Goal: Book appointment/travel/reservation

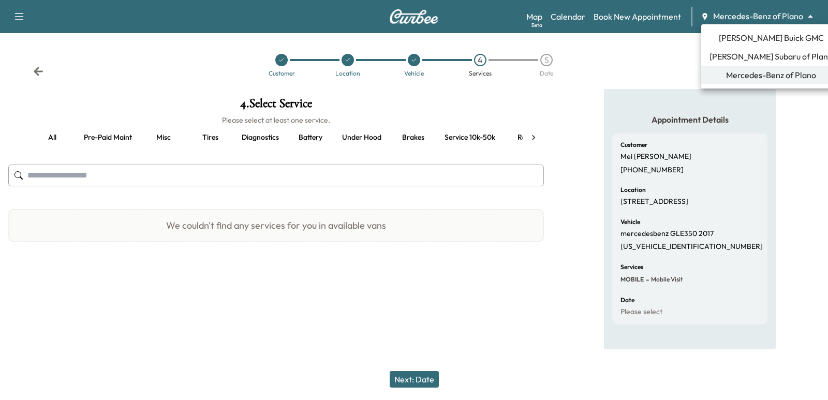
click at [711, 17] on body "Support Log Out Map Beta Calendar Book New Appointment Mercedes-Benz of Plano *…" at bounding box center [414, 200] width 828 height 400
click at [752, 37] on span "[PERSON_NAME] Buick GMC" at bounding box center [771, 38] width 105 height 12
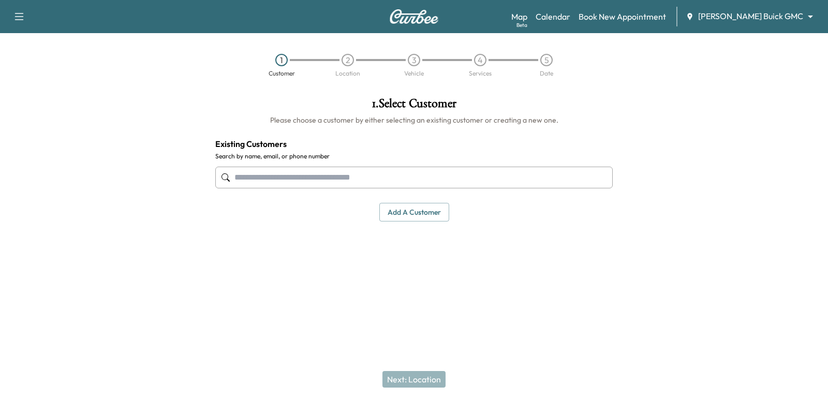
click at [358, 181] on input "text" at bounding box center [414, 178] width 398 height 22
paste input "**********"
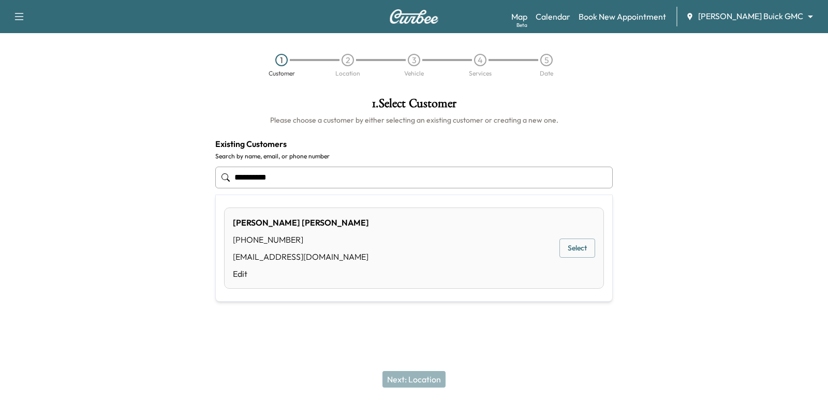
click at [575, 259] on div "[PERSON_NAME] [PHONE_NUMBER] [EMAIL_ADDRESS][DOMAIN_NAME] Edit Select" at bounding box center [414, 248] width 380 height 81
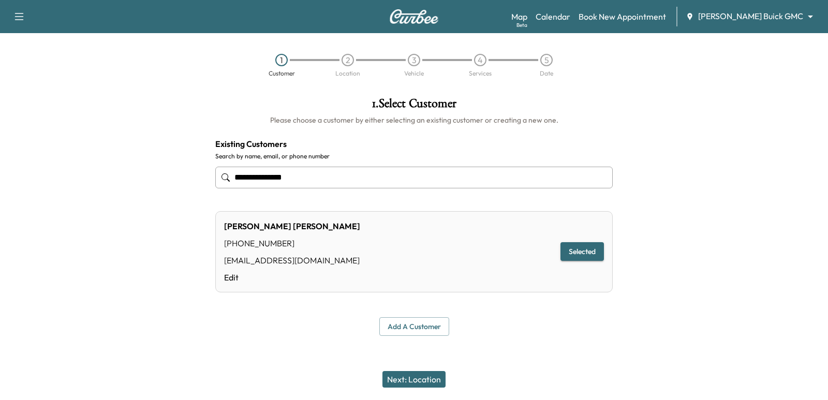
type input "**********"
click at [564, 254] on button "Selected" at bounding box center [582, 251] width 43 height 19
click at [435, 378] on button "Next: Location" at bounding box center [414, 379] width 63 height 17
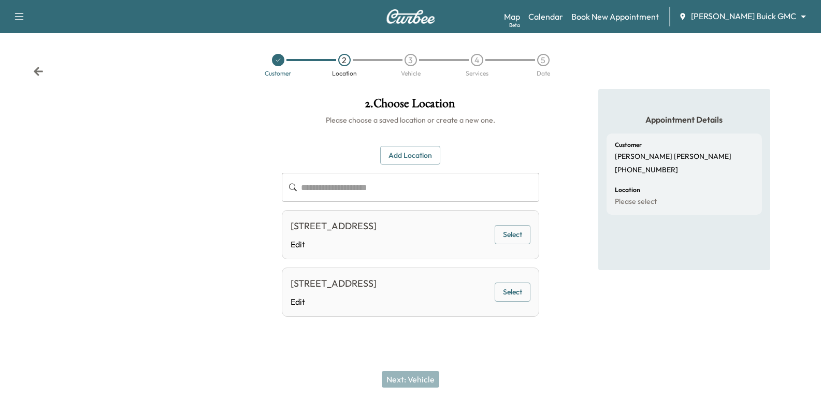
click at [516, 244] on button "Select" at bounding box center [512, 234] width 36 height 19
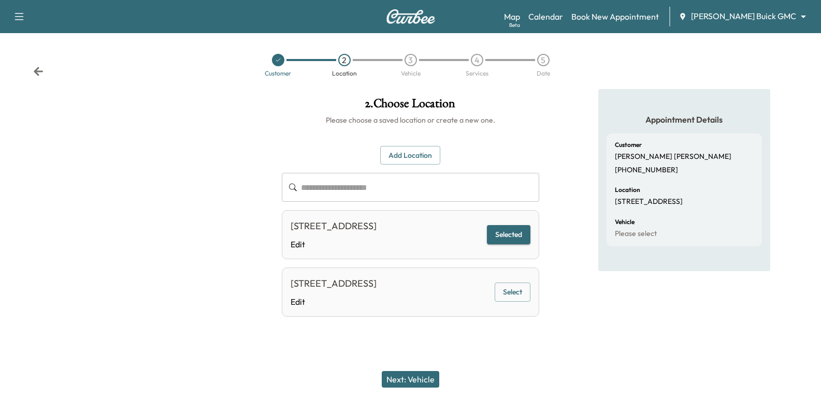
click at [399, 376] on button "Next: Vehicle" at bounding box center [410, 379] width 57 height 17
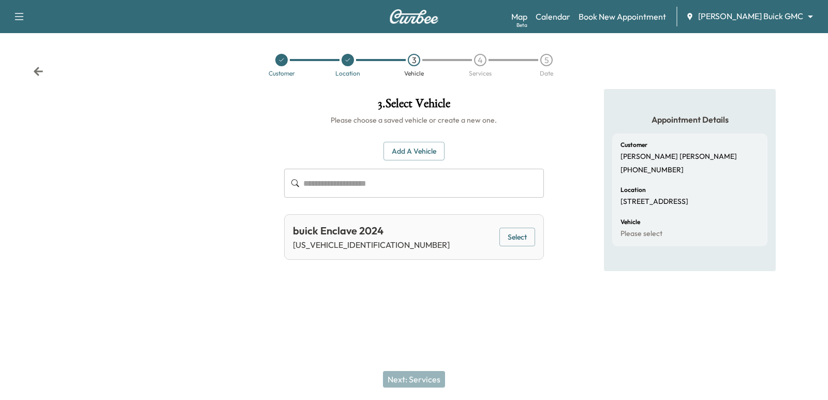
click at [518, 238] on button "Select" at bounding box center [518, 237] width 36 height 19
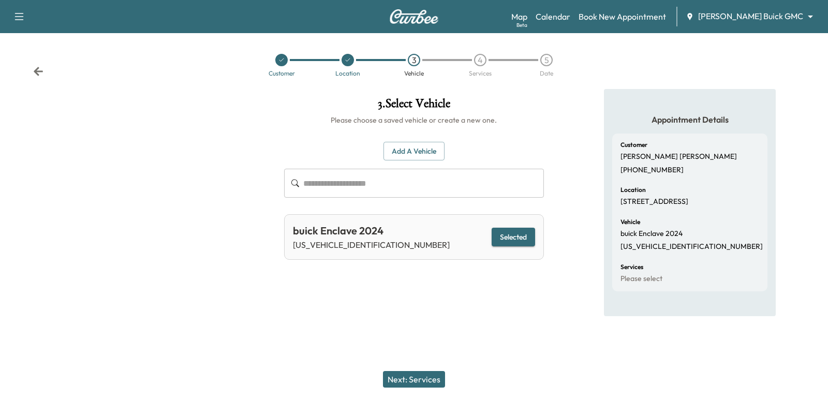
click at [434, 379] on button "Next: Services" at bounding box center [414, 379] width 62 height 17
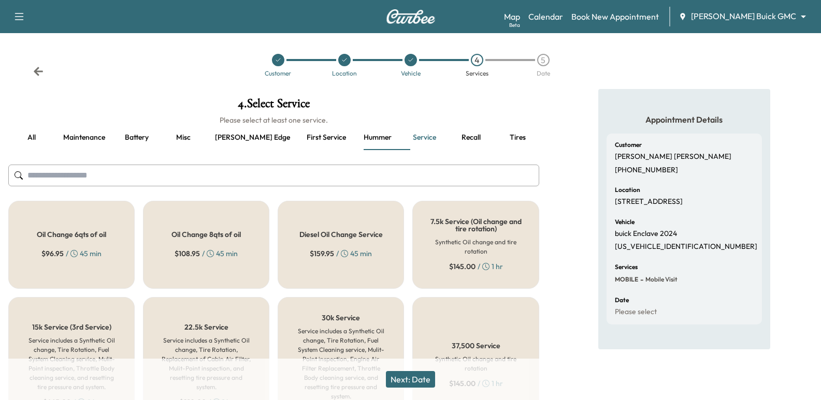
click at [104, 252] on div "Oil Change 6qts of oil $ 96.95 / 45 min" at bounding box center [71, 245] width 126 height 88
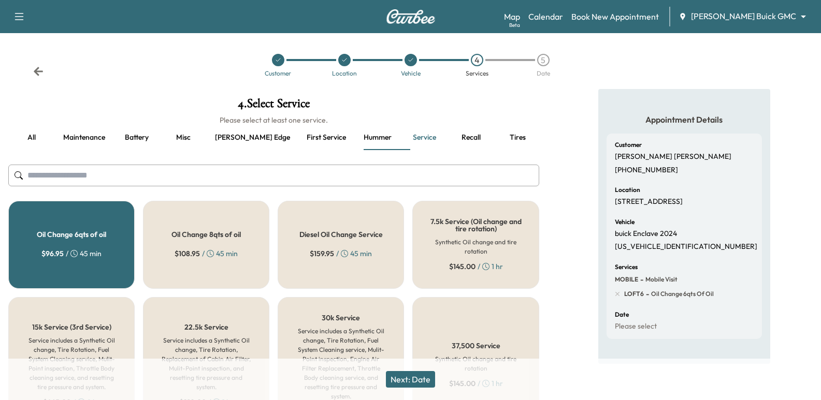
click at [419, 375] on button "Next: Date" at bounding box center [410, 379] width 49 height 17
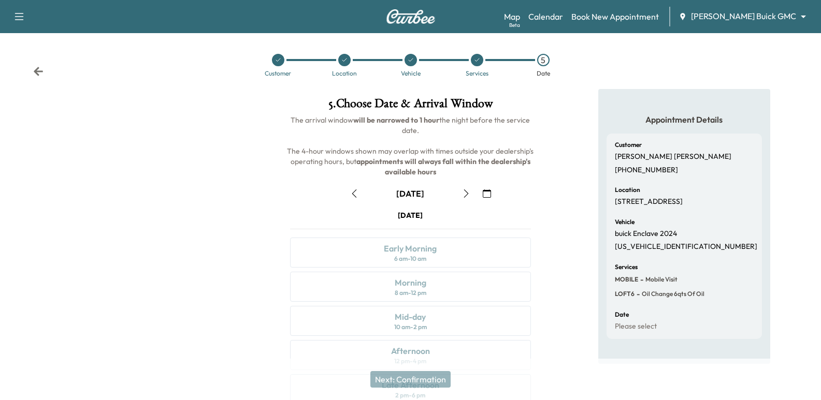
click at [467, 195] on icon "button" at bounding box center [466, 193] width 8 height 8
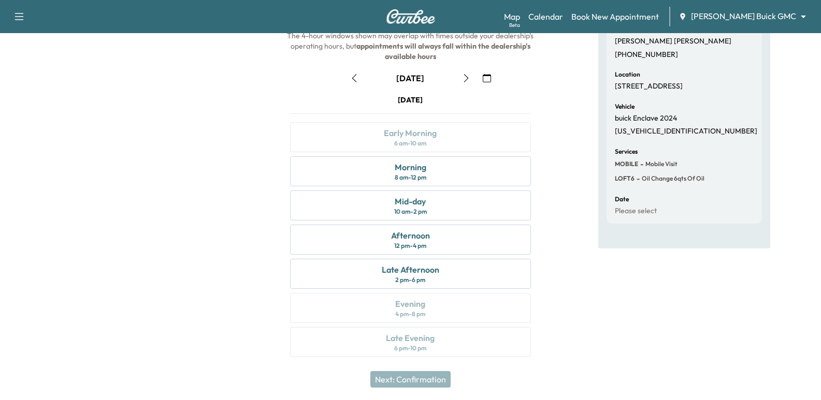
scroll to position [118, 0]
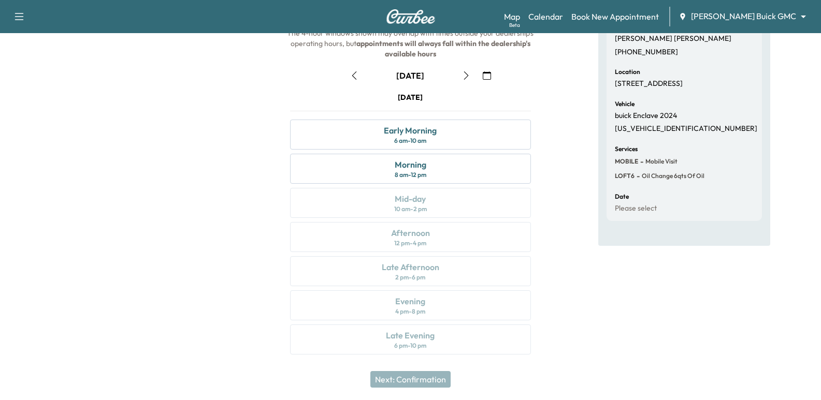
click at [740, 8] on div "Map Beta Calendar Book New Appointment [PERSON_NAME] Buick GMC ******** ​" at bounding box center [658, 17] width 309 height 20
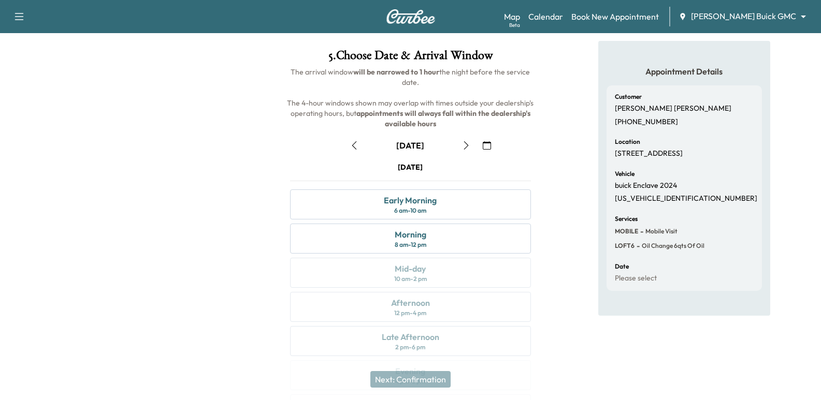
scroll to position [0, 0]
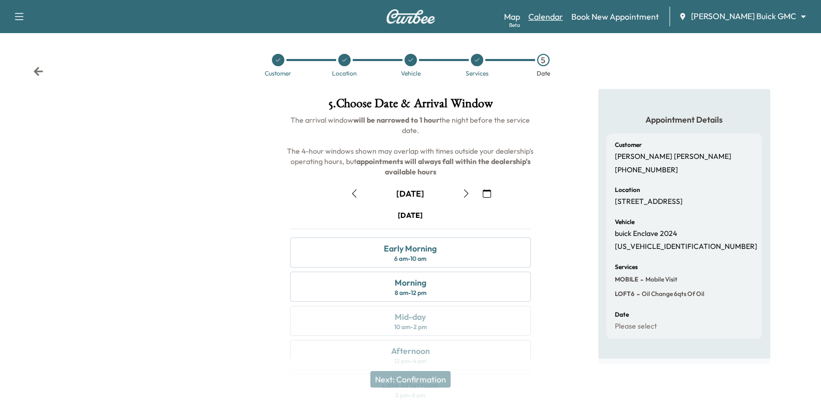
click at [563, 10] on link "Calendar" at bounding box center [545, 16] width 35 height 12
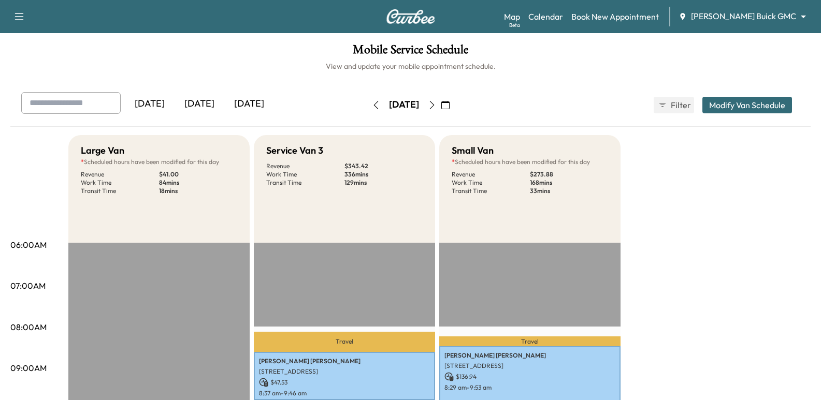
click at [436, 106] on icon "button" at bounding box center [432, 105] width 8 height 8
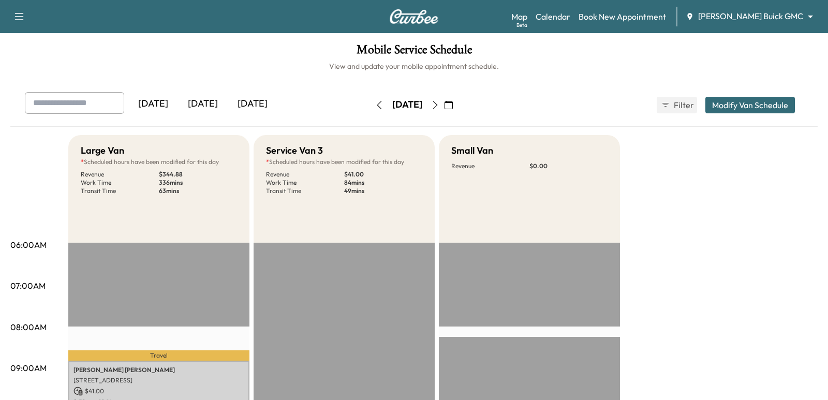
click at [744, 15] on body "Support Log Out Map Beta Calendar Book New Appointment [PERSON_NAME] Buick GMC …" at bounding box center [414, 200] width 828 height 400
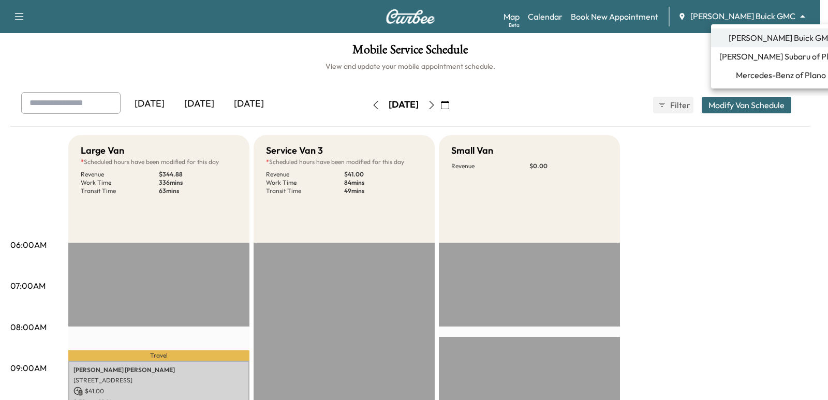
click at [466, 110] on div at bounding box center [414, 200] width 828 height 400
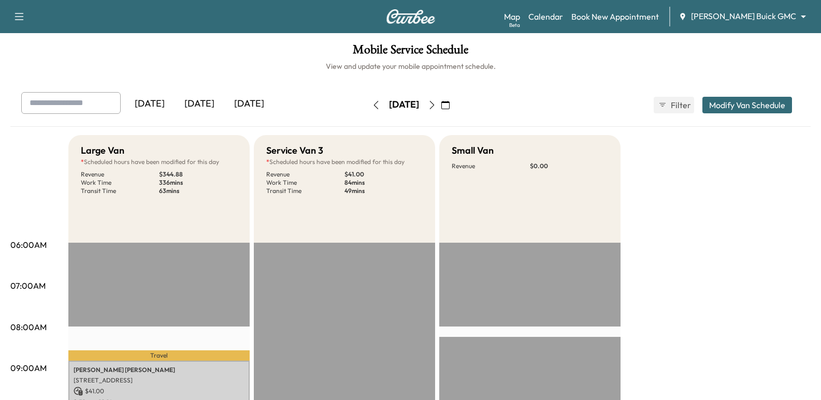
click at [434, 106] on icon "button" at bounding box center [431, 105] width 5 height 8
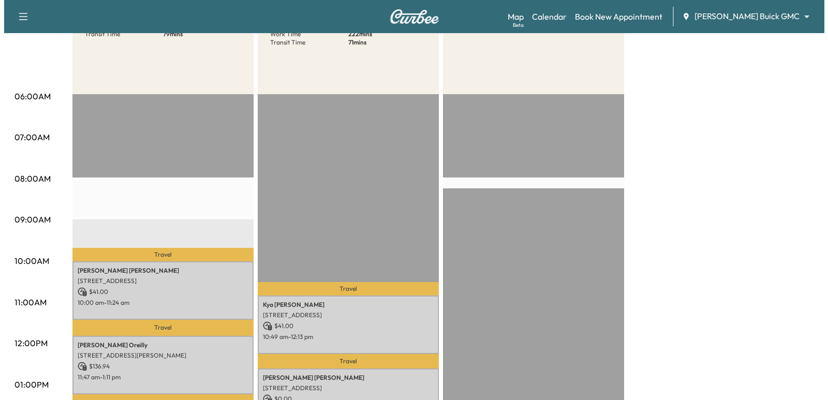
scroll to position [207, 0]
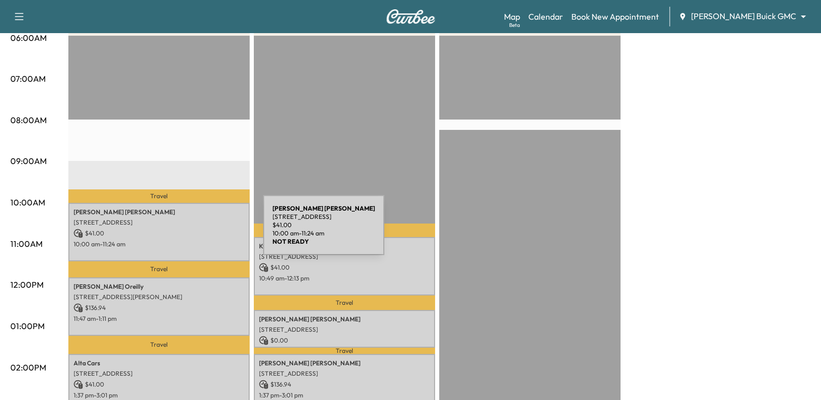
click at [185, 231] on p "$ 41.00" at bounding box center [159, 233] width 171 height 9
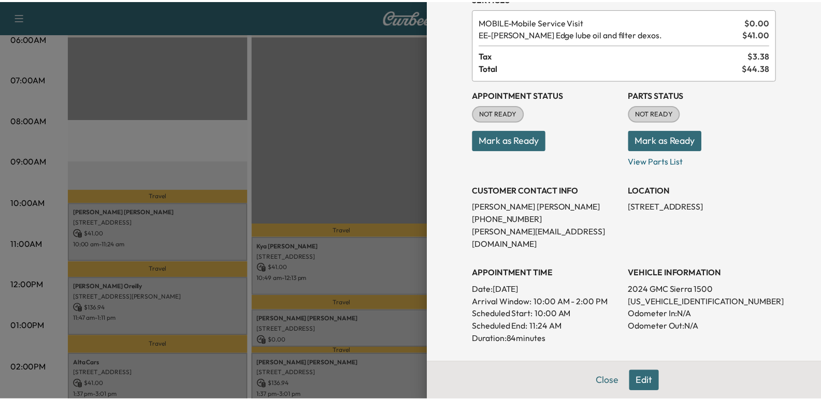
scroll to position [0, 0]
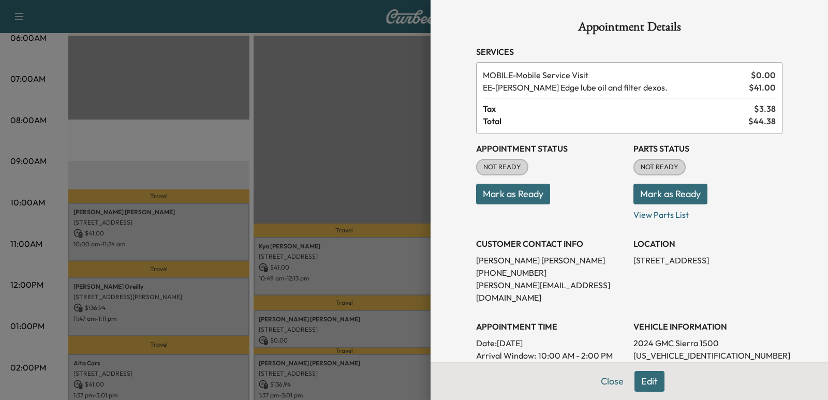
click at [147, 246] on div at bounding box center [414, 200] width 828 height 400
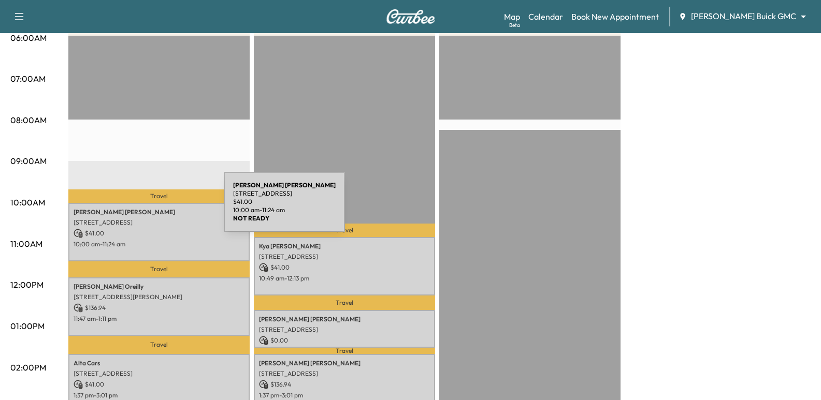
click at [146, 208] on p "[PERSON_NAME]" at bounding box center [159, 212] width 171 height 8
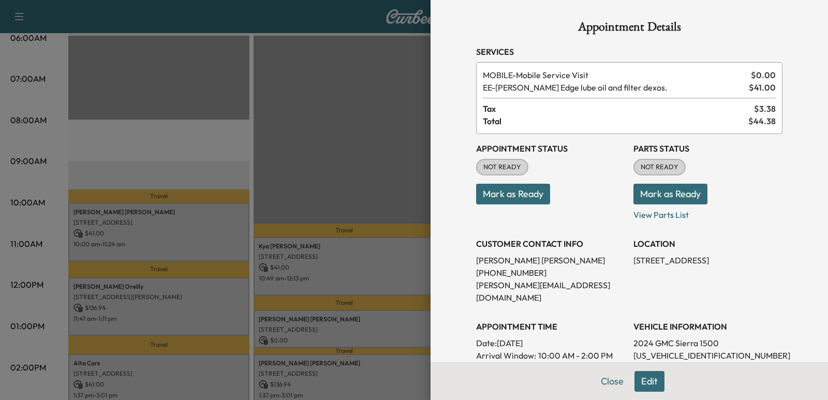
click at [134, 234] on div at bounding box center [414, 200] width 828 height 400
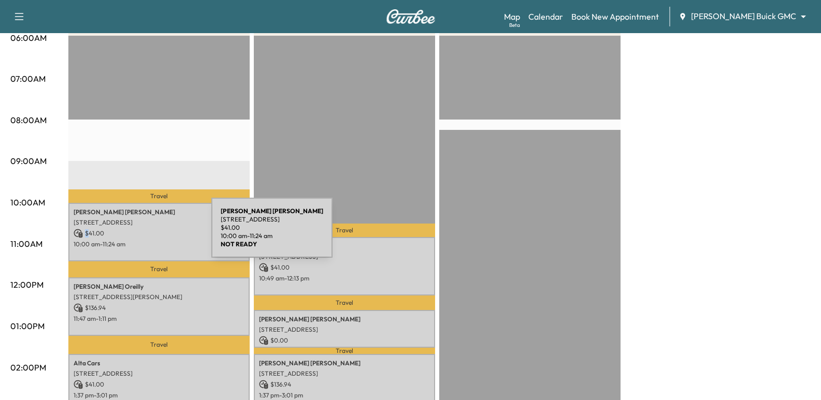
click at [134, 234] on p "$ 41.00" at bounding box center [159, 233] width 171 height 9
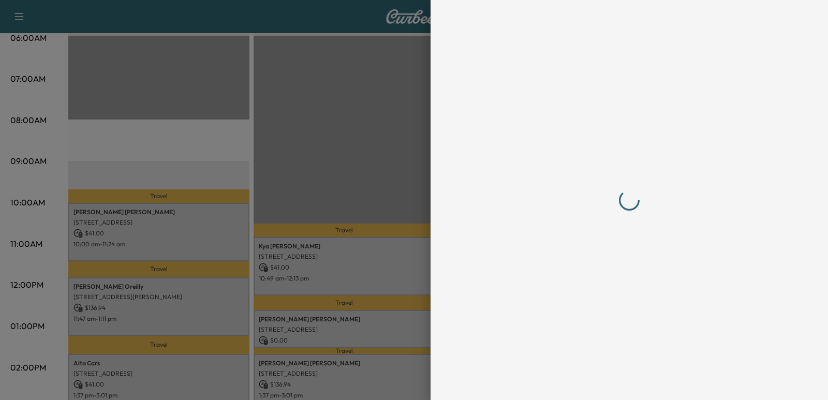
click at [134, 234] on div at bounding box center [414, 200] width 828 height 400
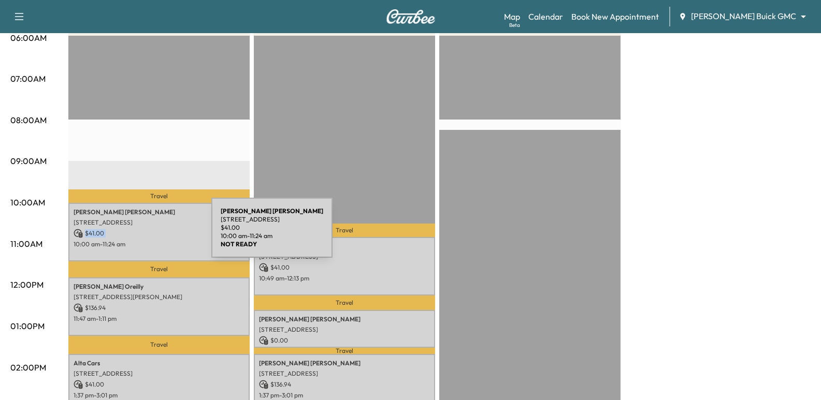
click at [134, 234] on p "$ 41.00" at bounding box center [159, 233] width 171 height 9
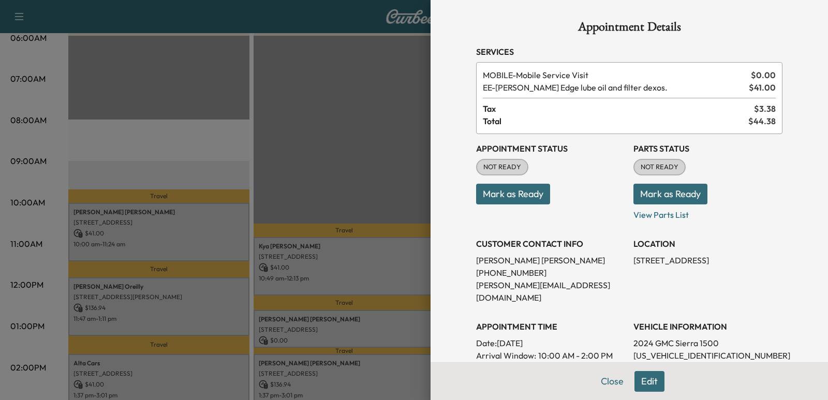
click at [256, 149] on div at bounding box center [414, 200] width 828 height 400
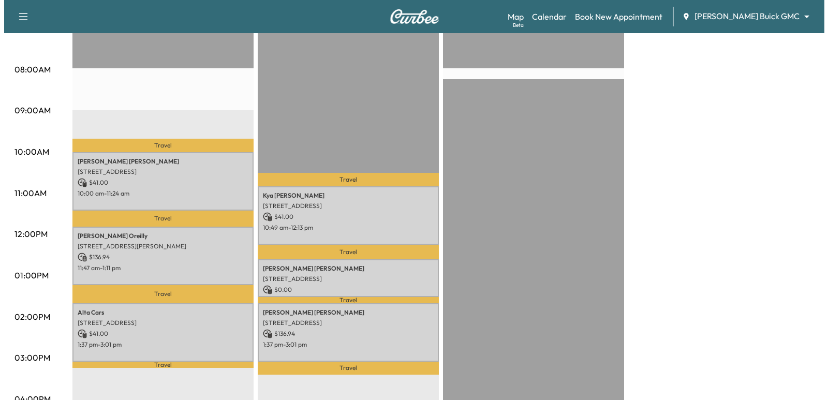
scroll to position [259, 0]
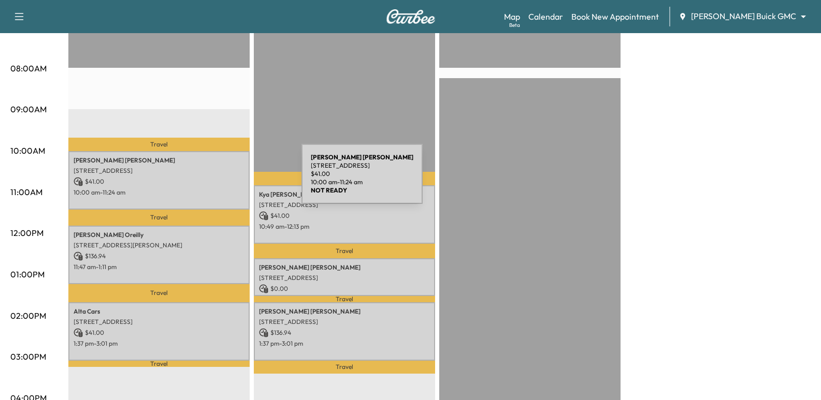
click at [198, 188] on p "10:00 am - 11:24 am" at bounding box center [159, 192] width 171 height 8
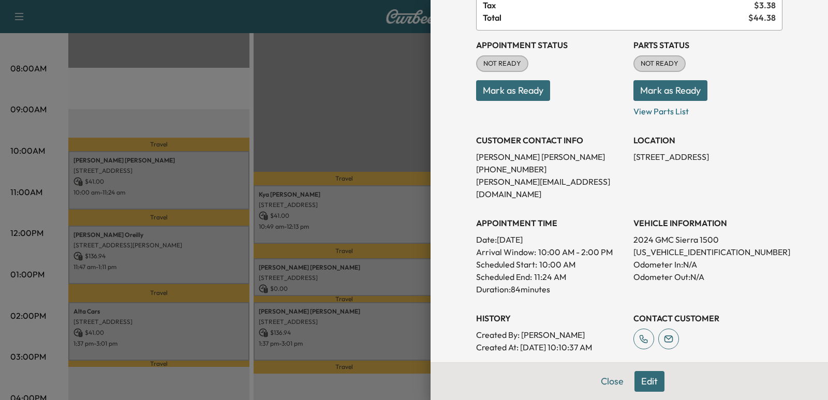
scroll to position [155, 0]
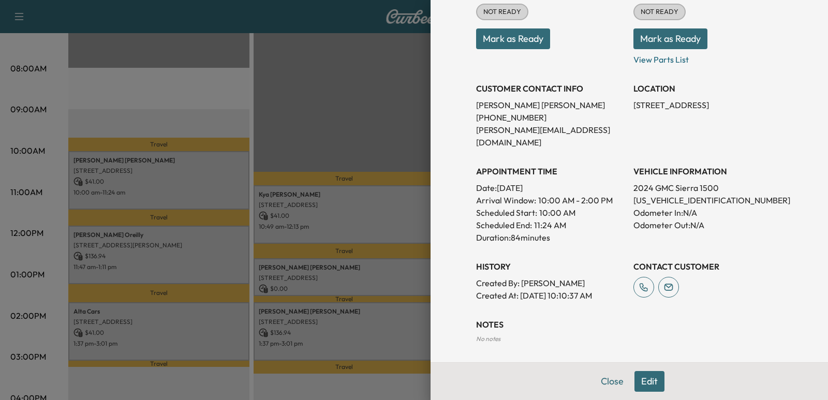
click at [558, 231] on p "Duration: 84 minutes" at bounding box center [550, 237] width 149 height 12
click at [621, 194] on div "Appointment Status NOT READY Mark as Ready Parts Status NOT READY Mark as Ready…" at bounding box center [629, 140] width 306 height 323
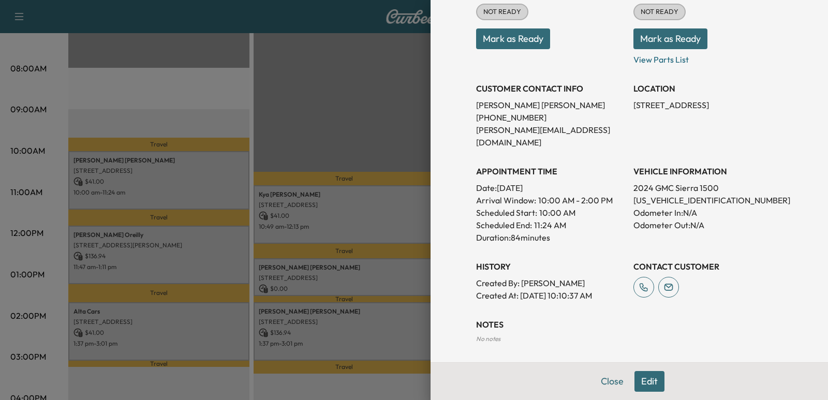
click at [602, 219] on div "Scheduled End: 11:24 AM" at bounding box center [550, 225] width 149 height 12
click at [601, 219] on div "Scheduled End: 11:24 AM" at bounding box center [550, 225] width 149 height 12
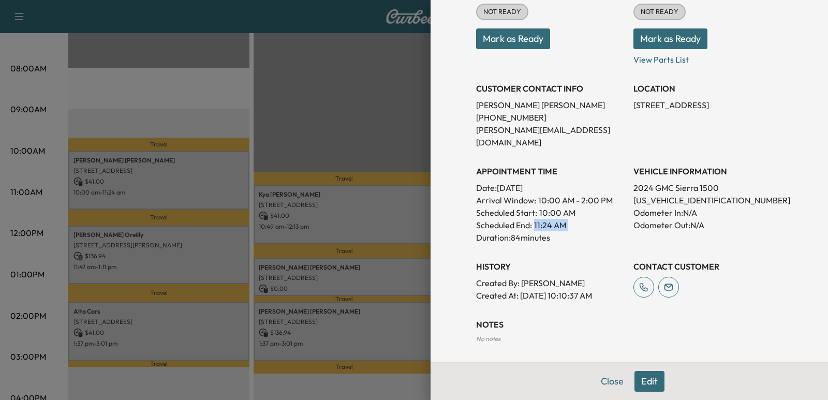
click at [601, 219] on div "Scheduled End: 11:24 AM" at bounding box center [550, 225] width 149 height 12
click at [594, 207] on div "Scheduled Start: 10:00 AM" at bounding box center [550, 213] width 149 height 12
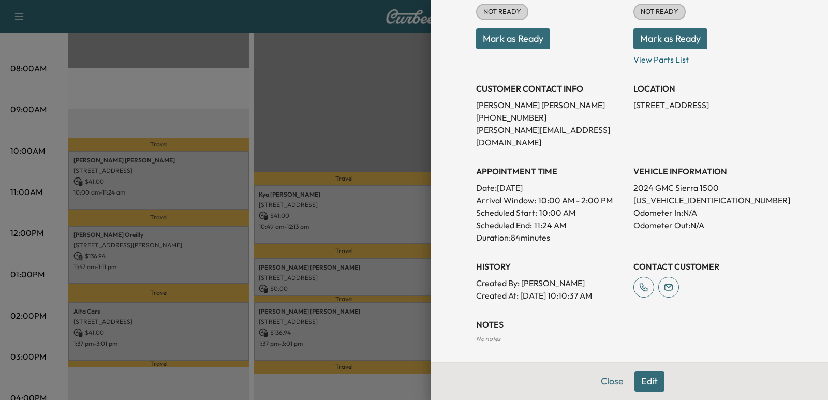
click at [587, 165] on h3 "APPOINTMENT TIME" at bounding box center [550, 171] width 149 height 12
click at [585, 182] on p "Date: [DATE]" at bounding box center [550, 188] width 149 height 12
click at [581, 194] on span "10:00 AM - 2:00 PM" at bounding box center [575, 200] width 75 height 12
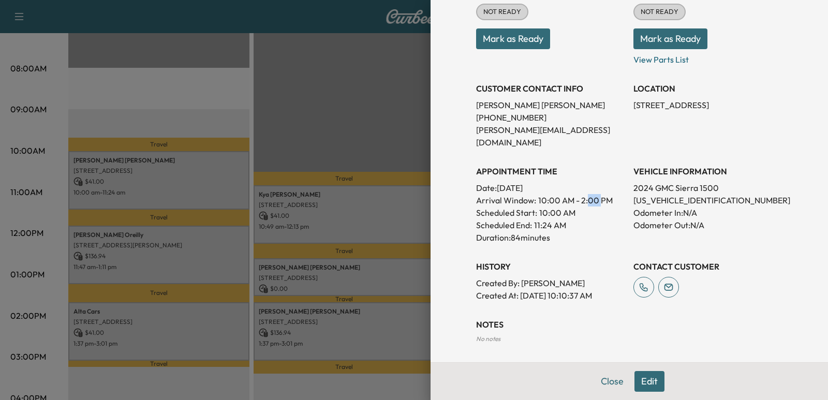
click at [581, 194] on span "10:00 AM - 2:00 PM" at bounding box center [575, 200] width 75 height 12
click at [573, 207] on div "Scheduled Start: 10:00 AM" at bounding box center [550, 213] width 149 height 12
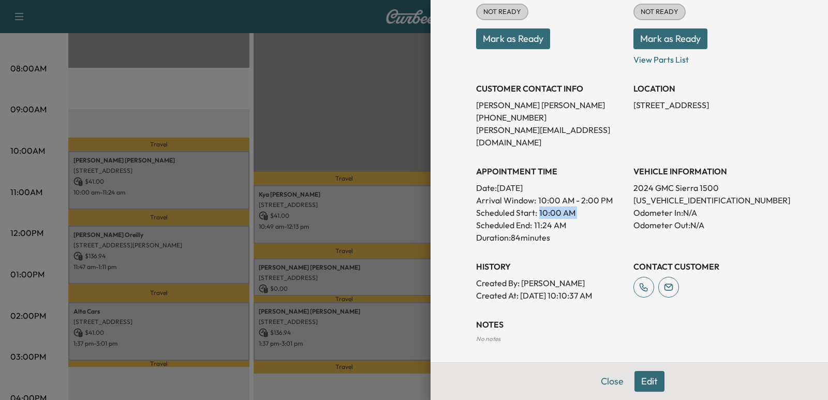
click at [573, 207] on div "Scheduled Start: 10:00 AM" at bounding box center [550, 213] width 149 height 12
click at [543, 219] on p "11:24 AM" at bounding box center [550, 225] width 32 height 12
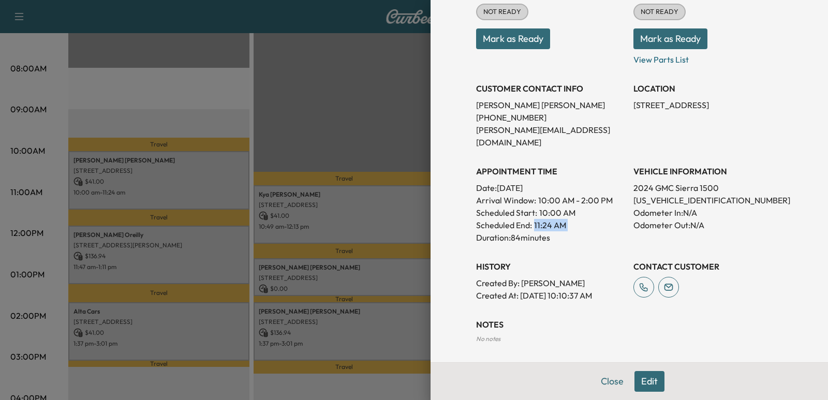
click at [543, 219] on p "11:24 AM" at bounding box center [550, 225] width 32 height 12
click at [541, 194] on span "10:00 AM - 2:00 PM" at bounding box center [575, 200] width 75 height 12
click at [541, 207] on p "10:00 AM" at bounding box center [557, 213] width 36 height 12
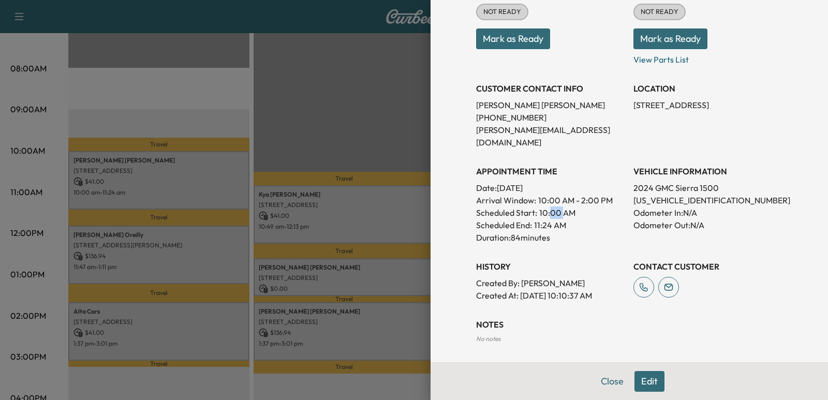
click at [541, 207] on p "10:00 AM" at bounding box center [557, 213] width 36 height 12
click at [539, 207] on p "10:00 AM" at bounding box center [557, 213] width 36 height 12
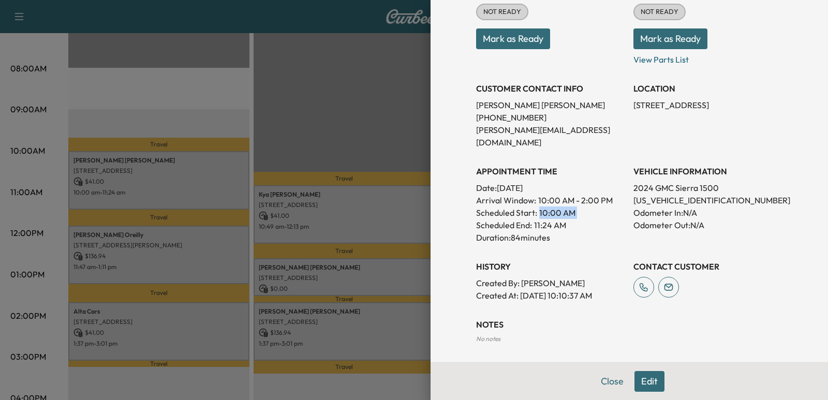
click at [539, 207] on p "10:00 AM" at bounding box center [557, 213] width 36 height 12
click at [545, 194] on span "10:00 AM - 2:00 PM" at bounding box center [575, 200] width 75 height 12
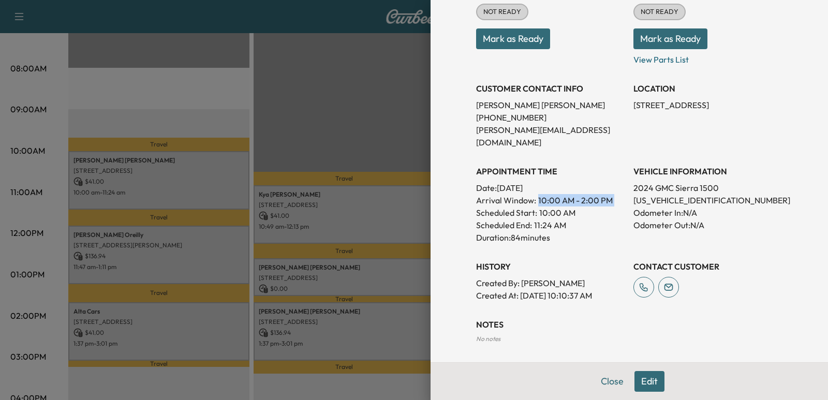
click at [545, 194] on span "10:00 AM - 2:00 PM" at bounding box center [575, 200] width 75 height 12
click at [545, 182] on p "Date: [DATE]" at bounding box center [550, 188] width 149 height 12
click at [548, 194] on span "10:00 AM - 2:00 PM" at bounding box center [575, 200] width 75 height 12
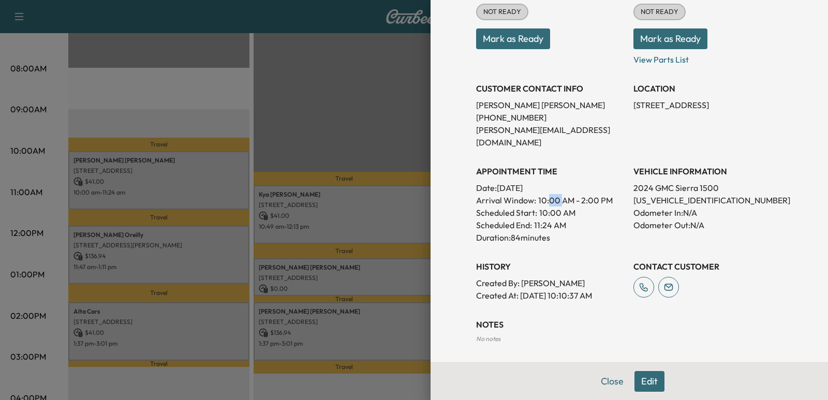
click at [548, 194] on span "10:00 AM - 2:00 PM" at bounding box center [575, 200] width 75 height 12
click at [358, 141] on div at bounding box center [414, 200] width 828 height 400
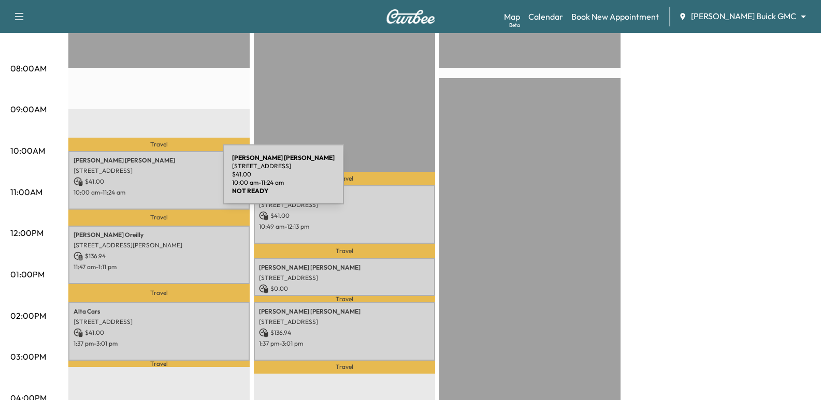
click at [148, 181] on p "$ 41.00" at bounding box center [159, 181] width 171 height 9
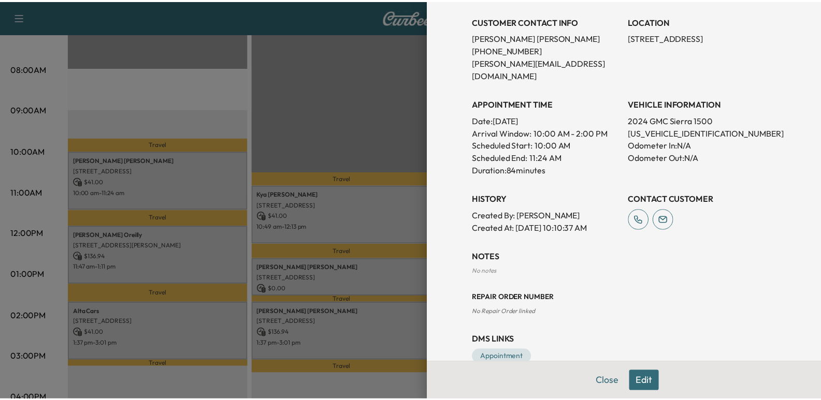
scroll to position [233, 0]
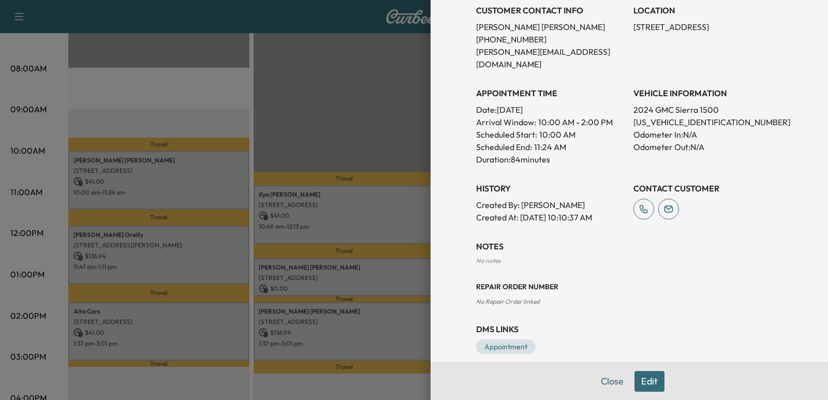
click at [280, 127] on div at bounding box center [414, 200] width 828 height 400
